Goal: Task Accomplishment & Management: Manage account settings

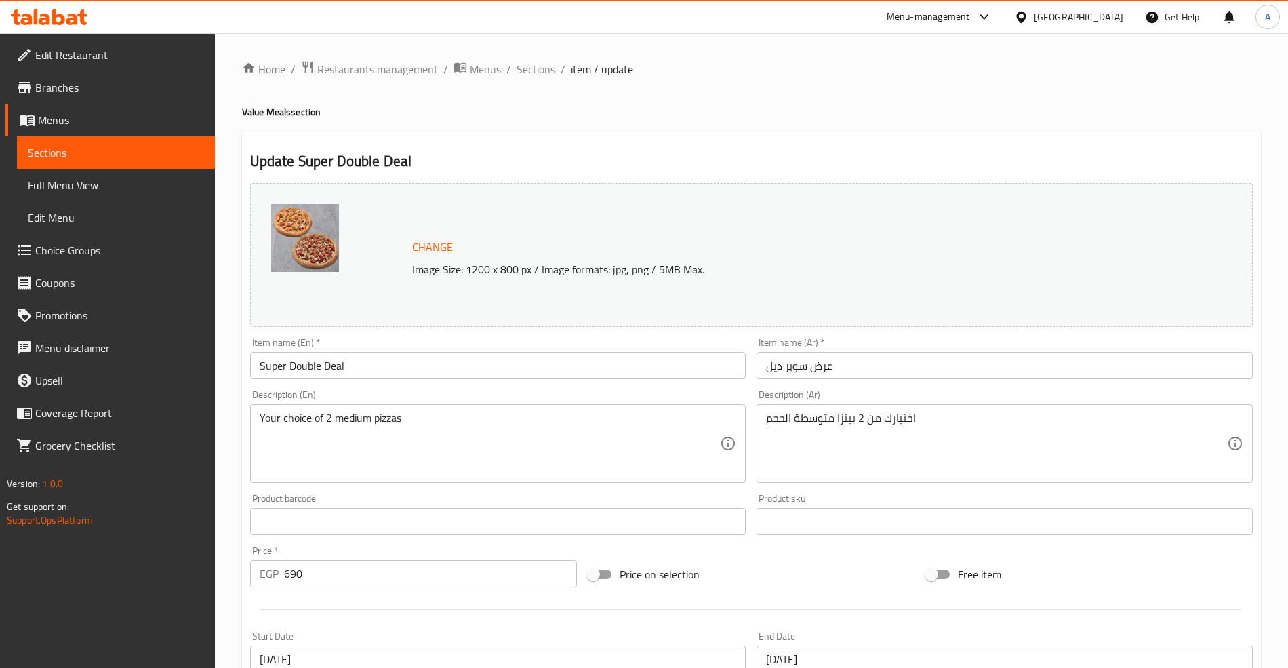
click at [340, 372] on input "Super Double Deal" at bounding box center [498, 365] width 496 height 27
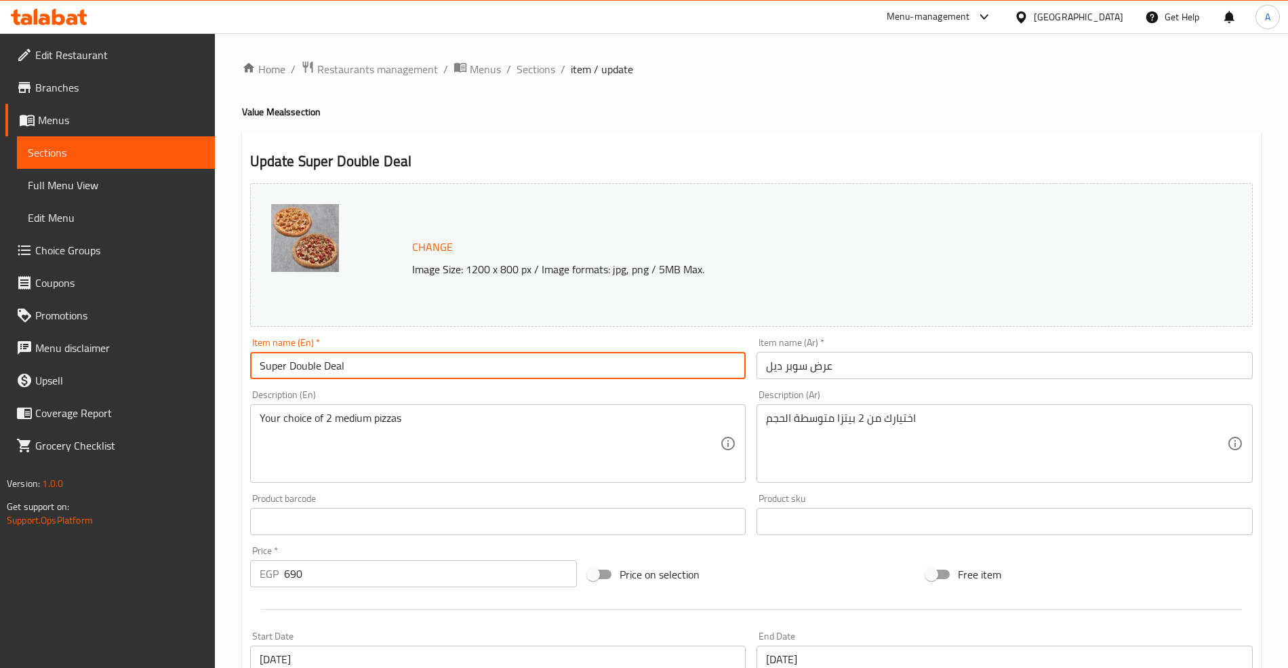
click at [340, 370] on input "Super Double Deal" at bounding box center [498, 365] width 496 height 27
click at [536, 64] on span "Sections" at bounding box center [536, 69] width 39 height 16
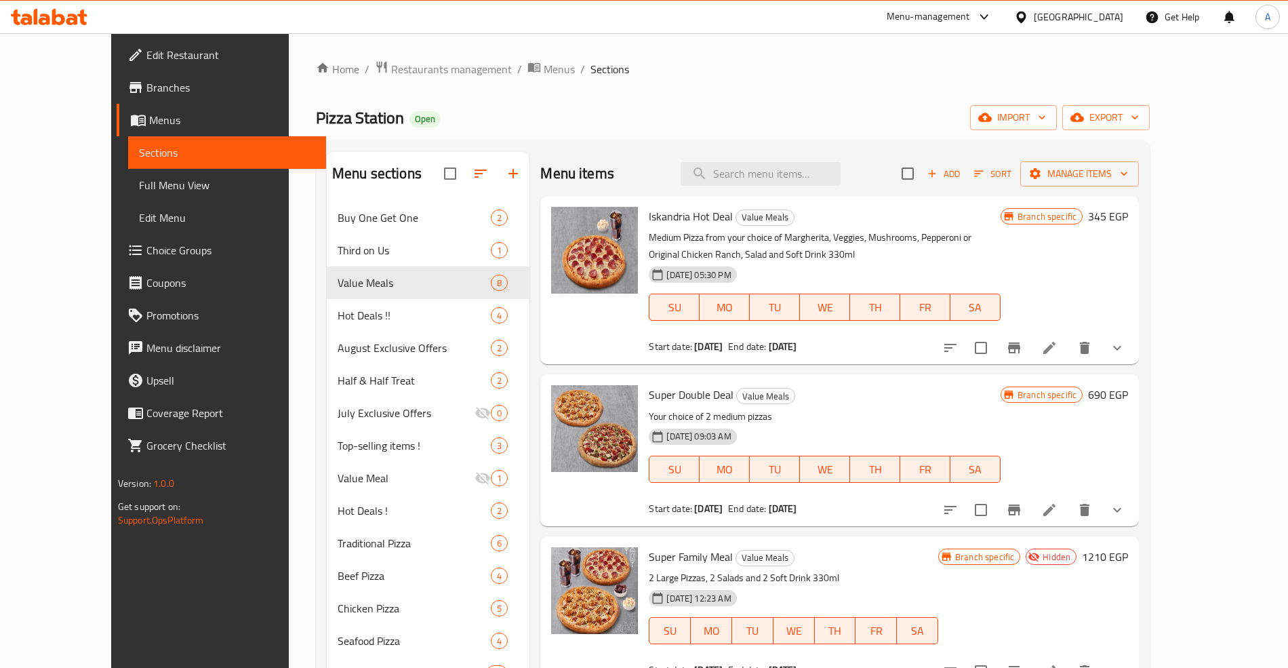
drag, startPoint x: 811, startPoint y: 152, endPoint x: 819, endPoint y: 163, distance: 13.6
click at [812, 152] on div "Menu items Add Sort Manage items" at bounding box center [839, 174] width 599 height 44
click at [819, 163] on input "search" at bounding box center [761, 174] width 160 height 24
paste input "Super Double Deal"
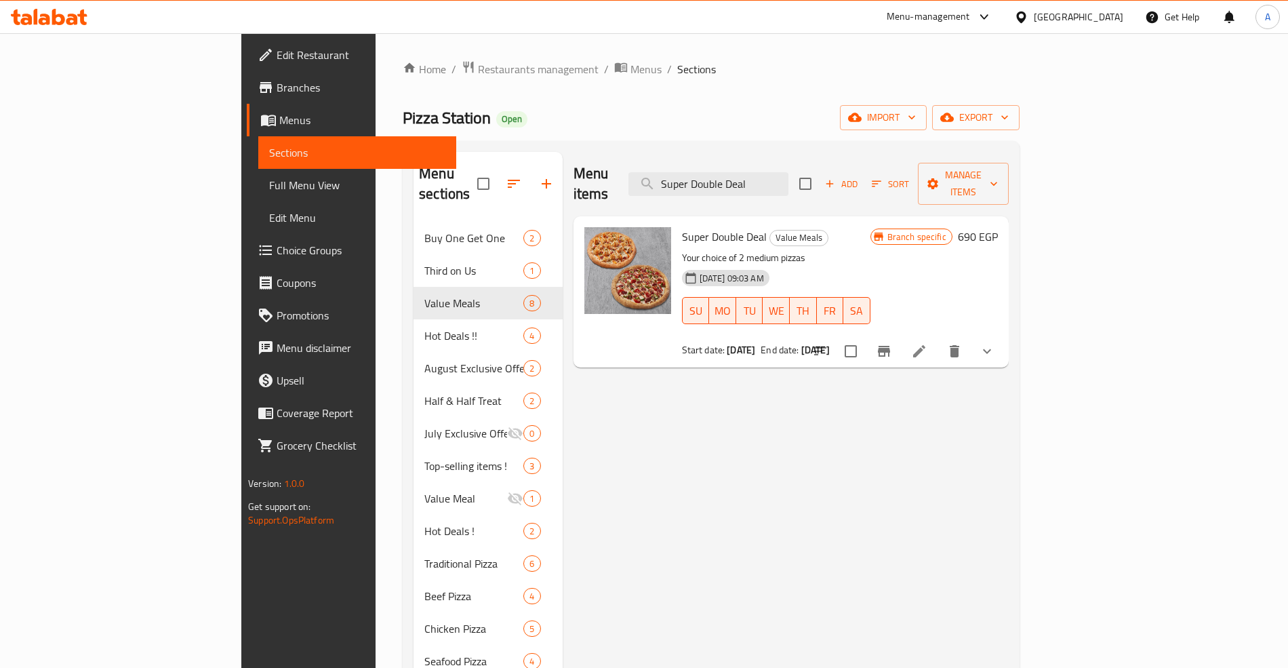
type input "Super Double Deal"
click at [900, 335] on button "Branch-specific-item" at bounding box center [884, 351] width 33 height 33
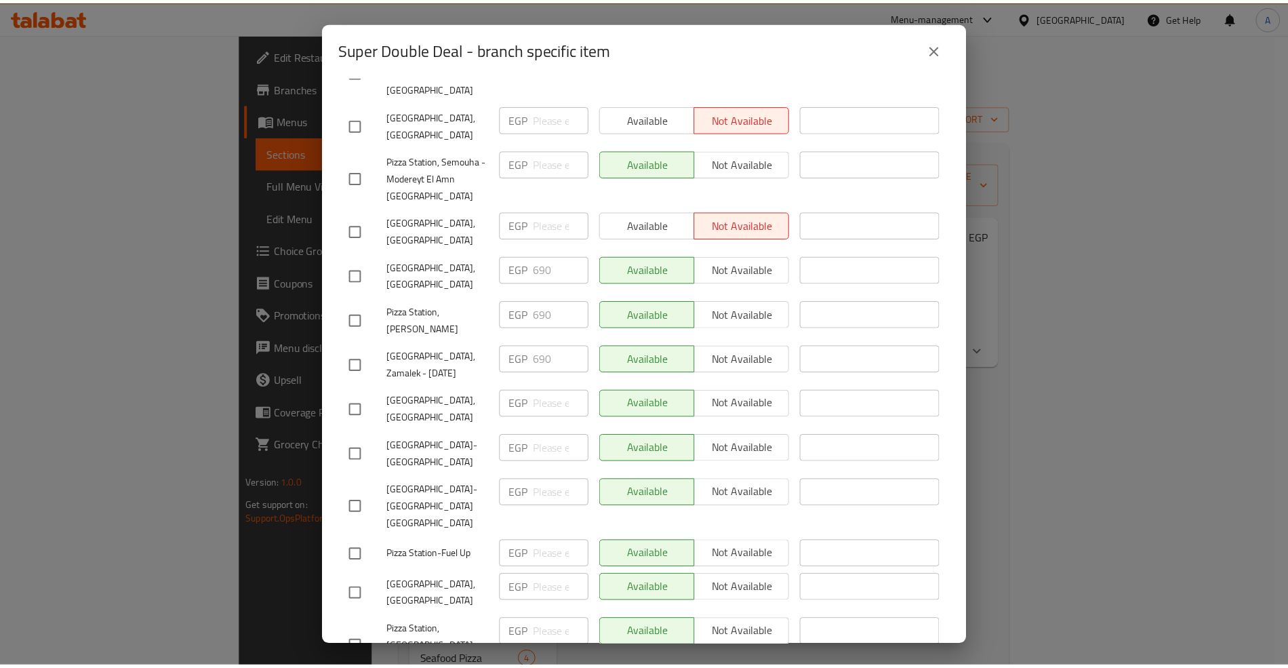
scroll to position [294, 0]
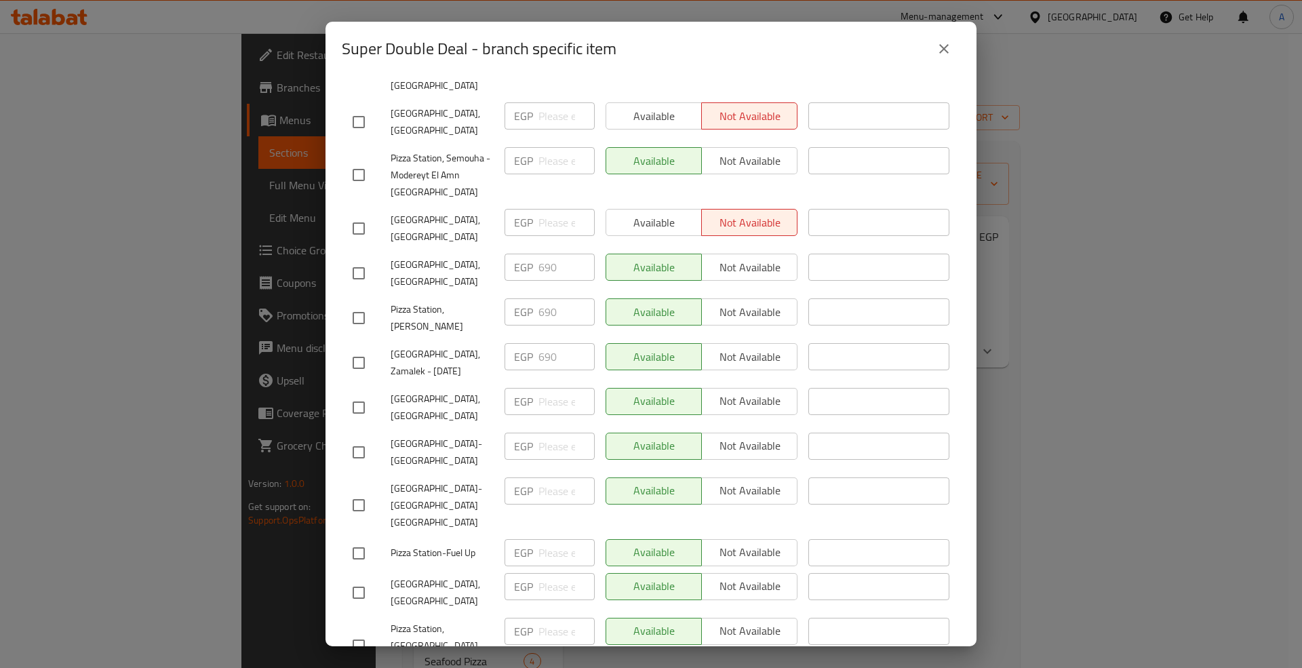
click at [429, 301] on span "Pizza Station, [PERSON_NAME]" at bounding box center [442, 318] width 103 height 34
click at [428, 301] on span "Pizza Station, [PERSON_NAME]" at bounding box center [442, 318] width 103 height 34
copy span "Pizza Station, [PERSON_NAME]"
click at [446, 301] on span "Pizza Station, [PERSON_NAME]" at bounding box center [442, 318] width 103 height 34
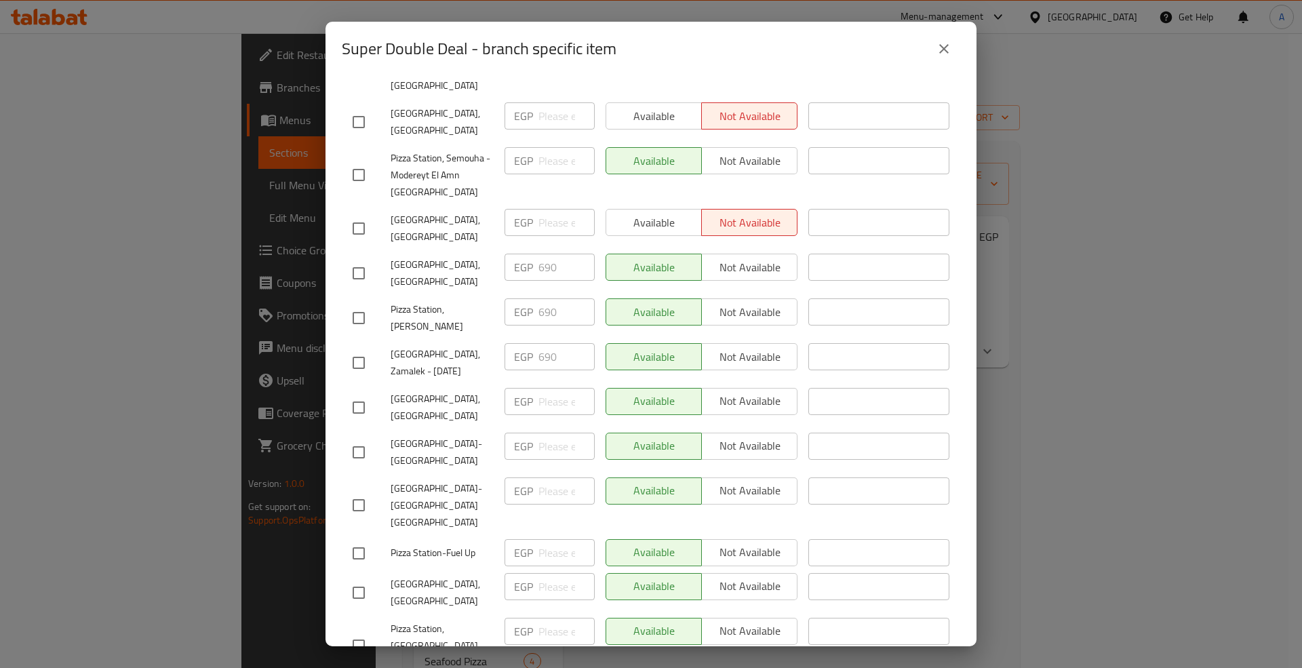
click at [446, 301] on span "Pizza Station, [PERSON_NAME]" at bounding box center [442, 318] width 103 height 34
click at [370, 44] on h2 "Super Double Deal - branch specific item" at bounding box center [479, 49] width 275 height 22
drag, startPoint x: 370, startPoint y: 42, endPoint x: 554, endPoint y: 9, distance: 186.6
click at [443, 38] on h2 "Super Double Deal - branch specific item" at bounding box center [479, 49] width 275 height 22
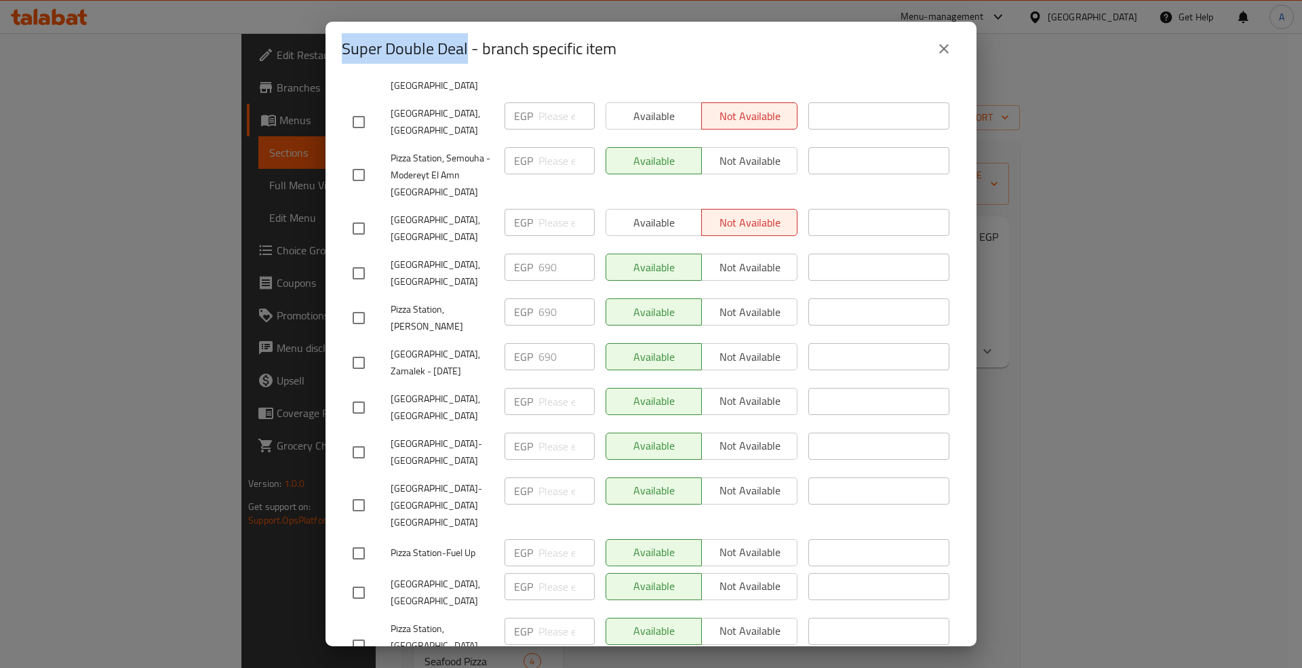
copy h2 "Super Double Deal"
click at [937, 43] on icon "close" at bounding box center [944, 49] width 16 height 16
